Goal: Information Seeking & Learning: Find specific page/section

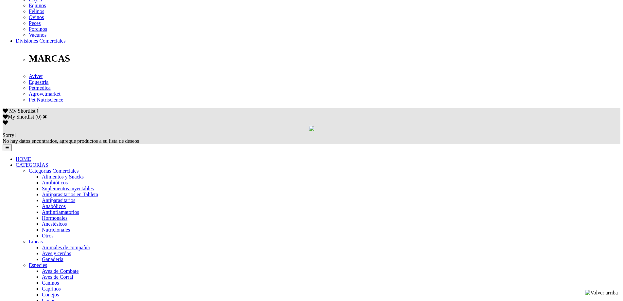
scroll to position [327, 0]
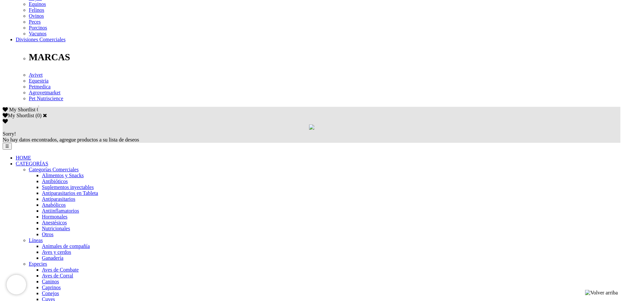
scroll to position [327, 0]
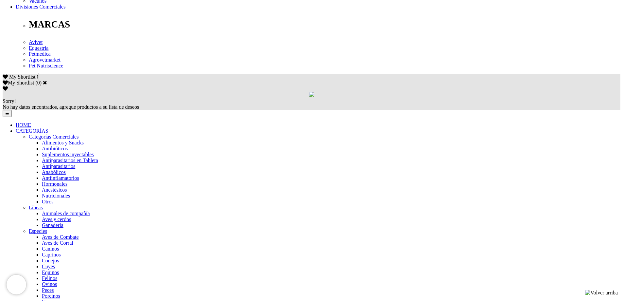
scroll to position [360, 0]
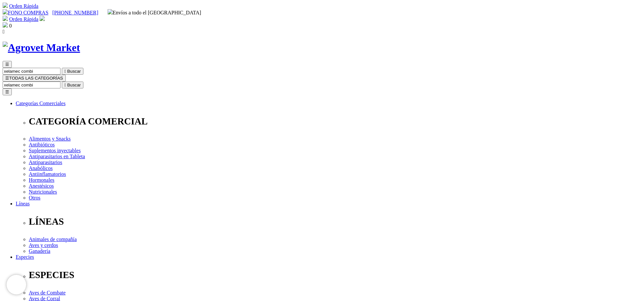
click at [66, 75] on button "☰ TODAS LAS CATEGORÍAS" at bounding box center [34, 78] width 63 height 7
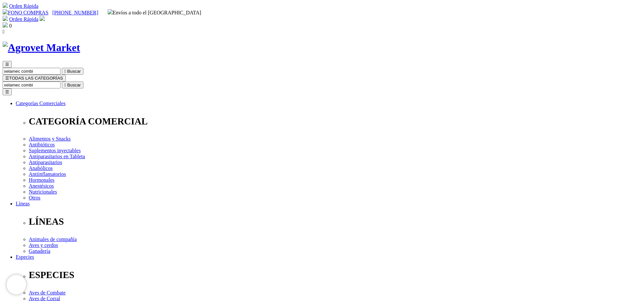
click at [61, 81] on input "Buscar" at bounding box center [32, 84] width 58 height 7
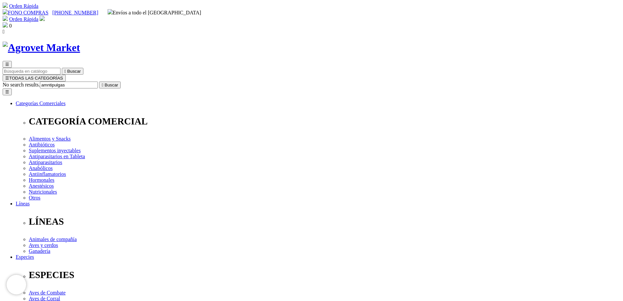
type input "amntipulgas"
click at [103, 82] on icon "" at bounding box center [103, 84] width 2 height 5
